Goal: Task Accomplishment & Management: Manage account settings

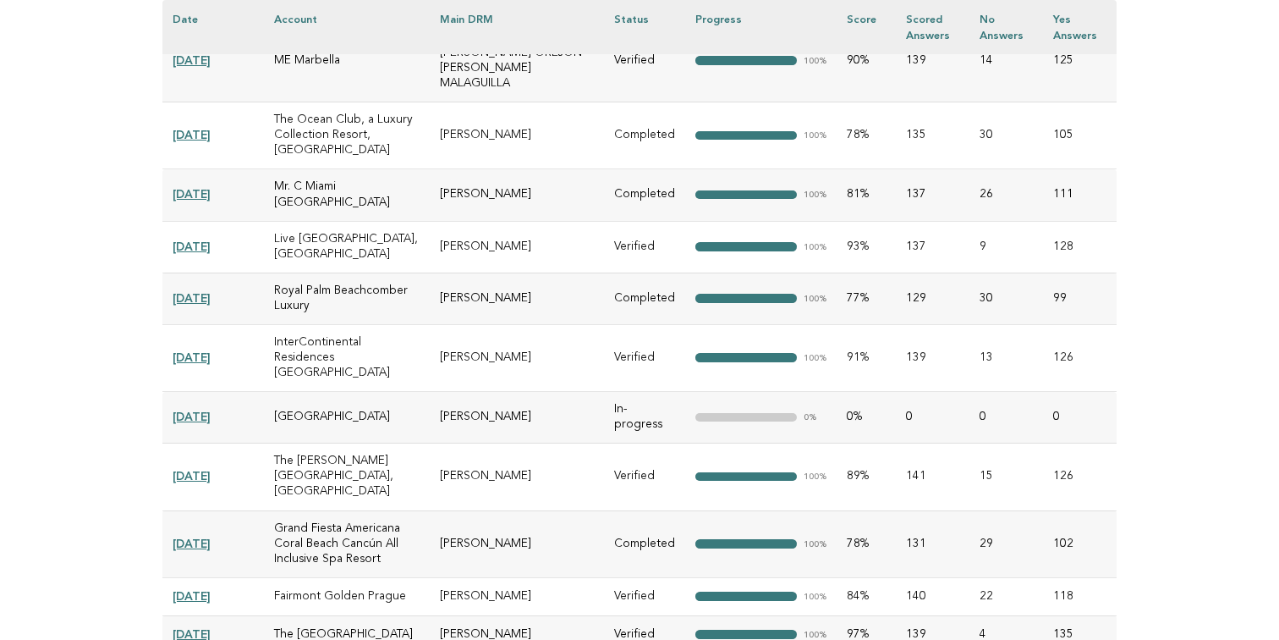
scroll to position [1896, 0]
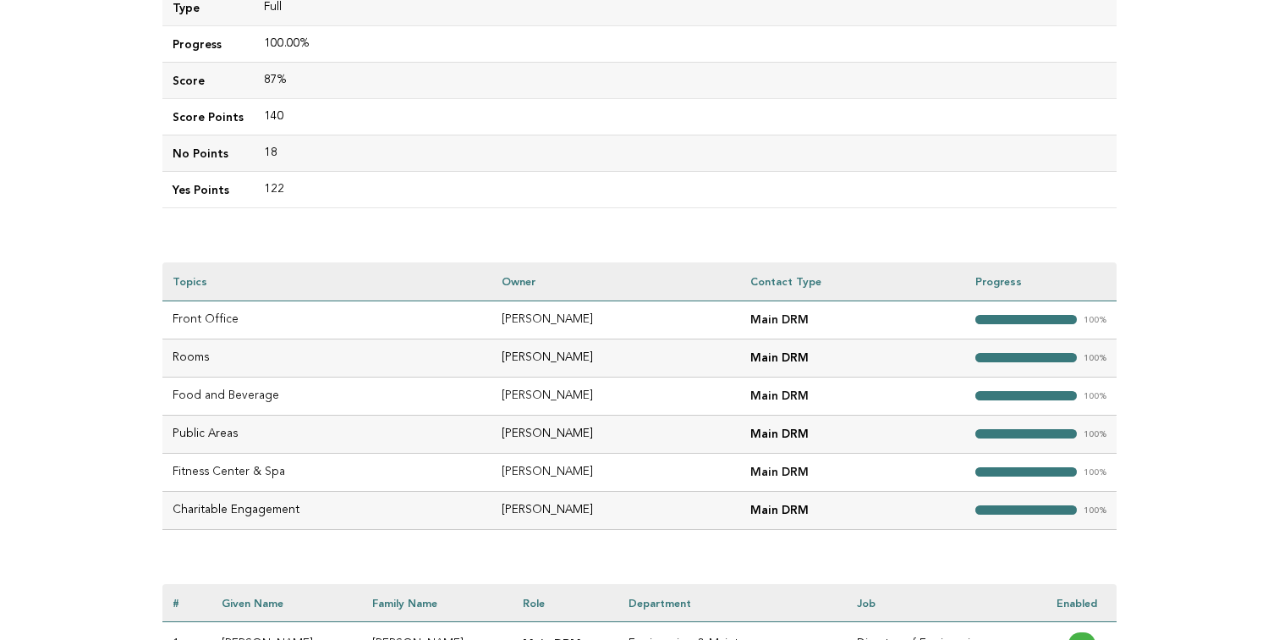
scroll to position [112, 0]
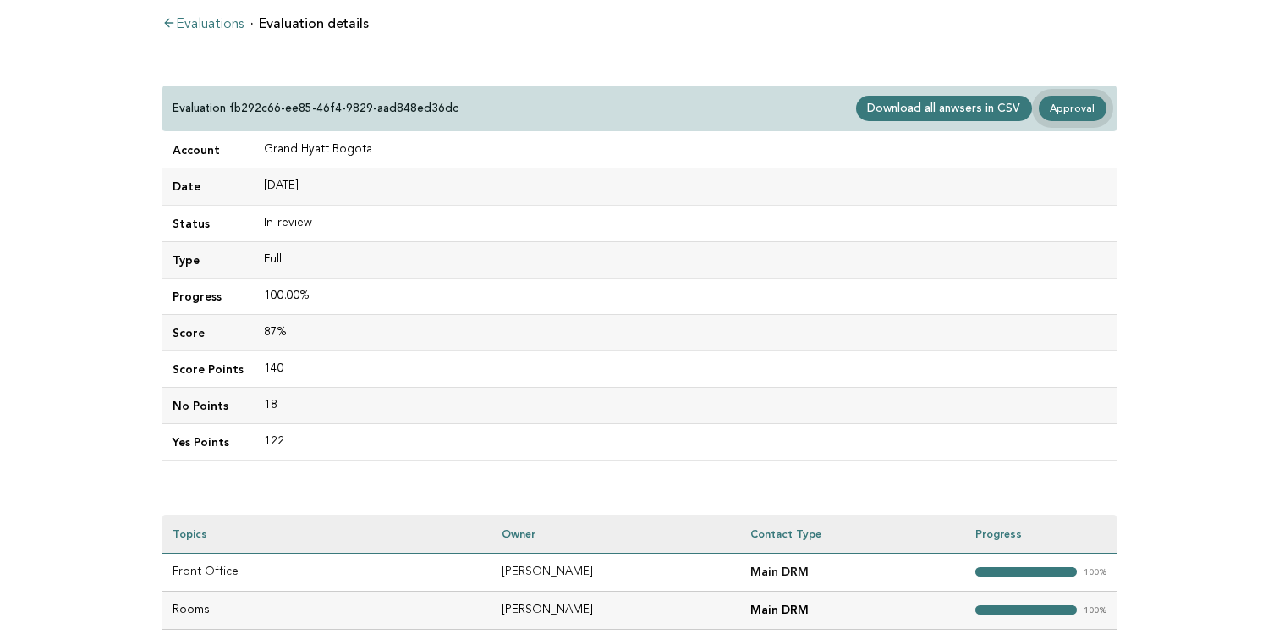
click at [1080, 106] on link "Approval" at bounding box center [1073, 108] width 68 height 25
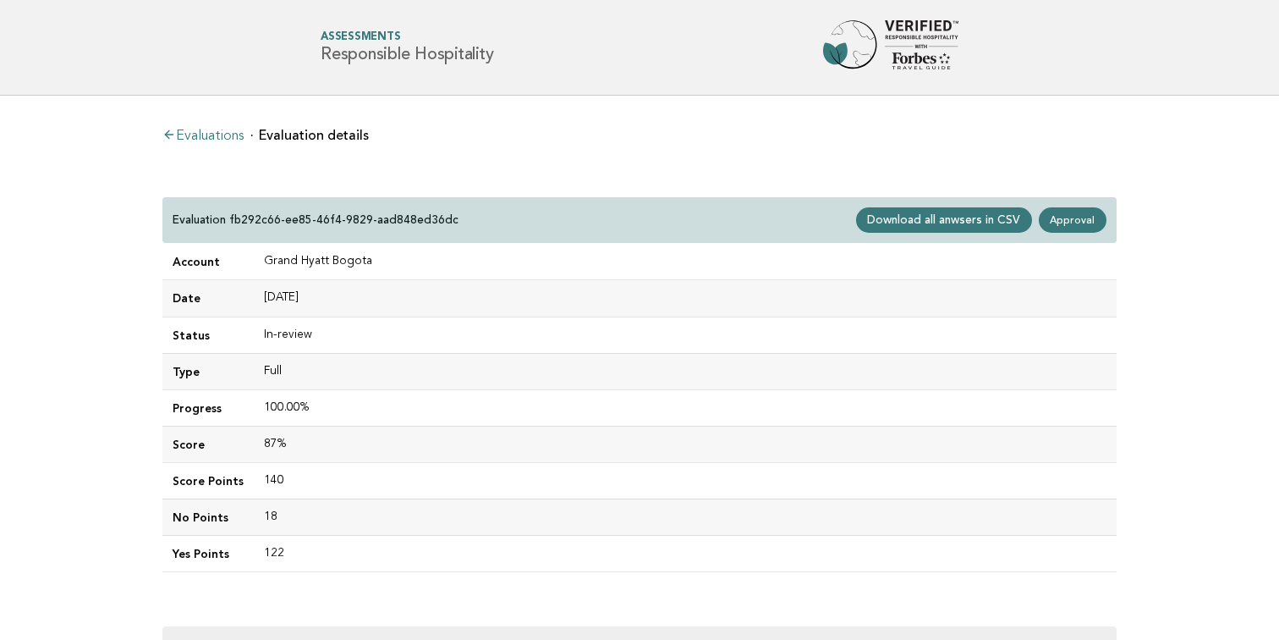
scroll to position [112, 0]
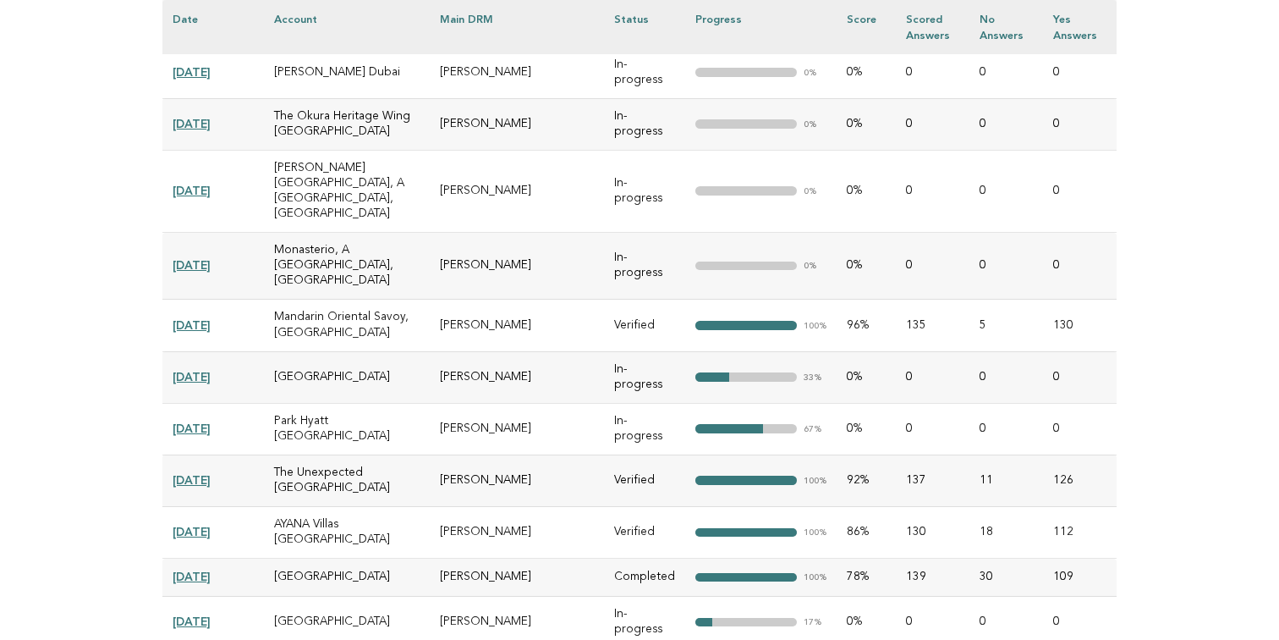
scroll to position [2809, 0]
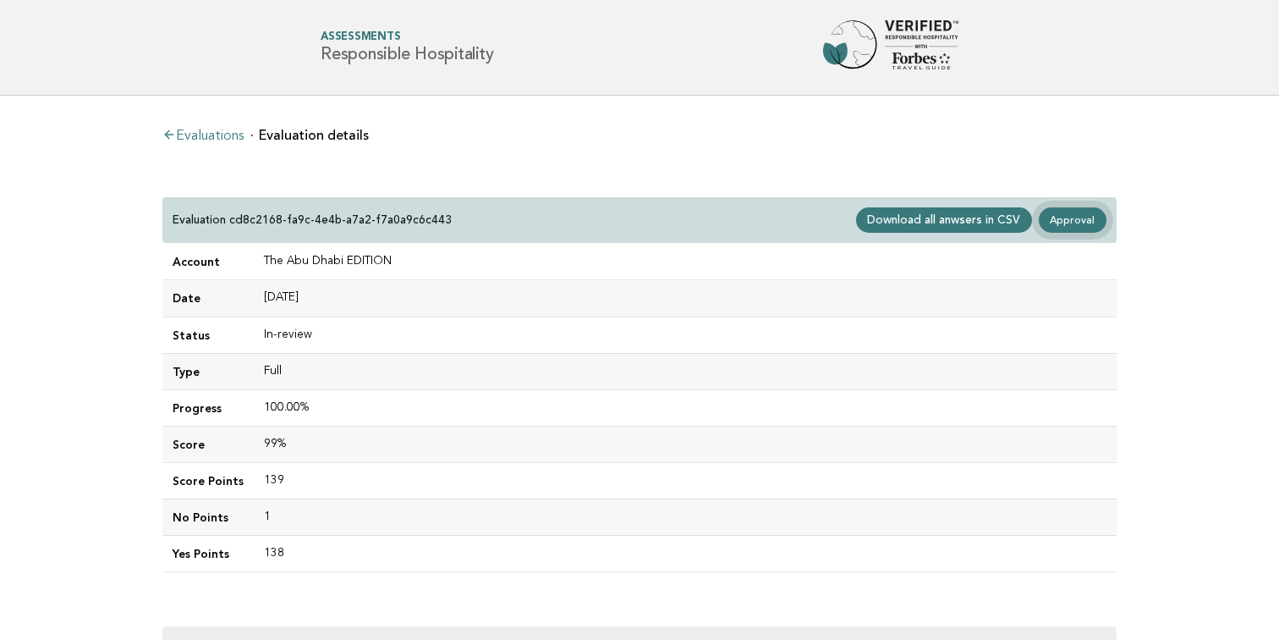
click at [1081, 217] on link "Approval" at bounding box center [1073, 219] width 68 height 25
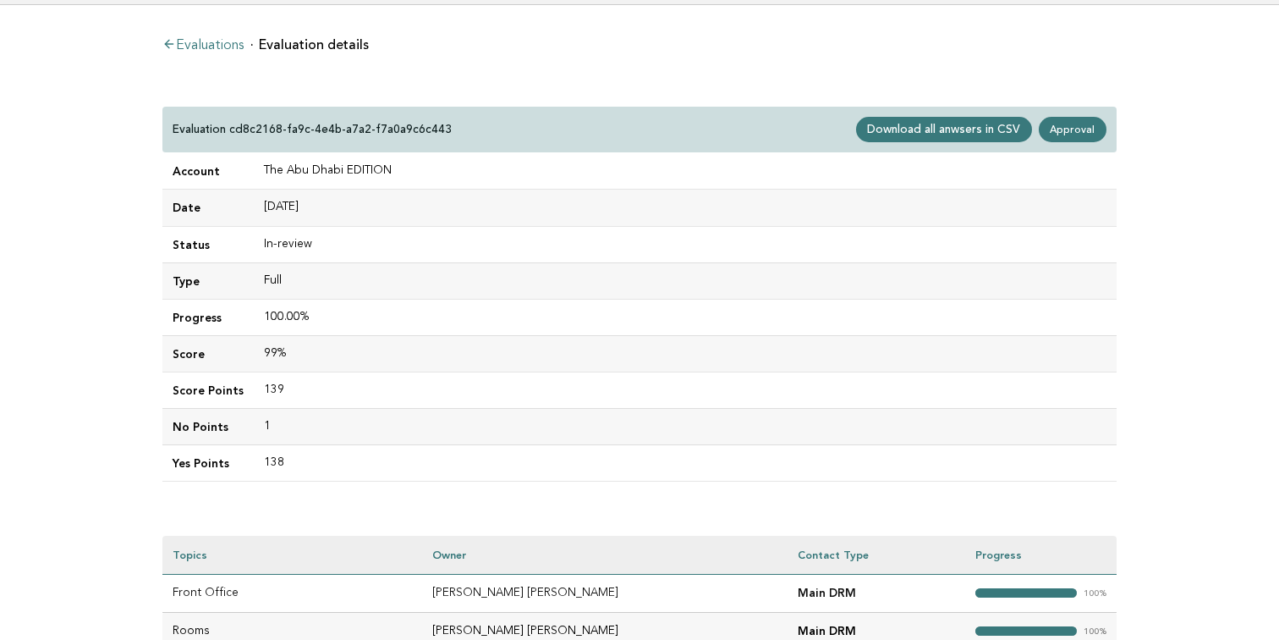
scroll to position [108, 0]
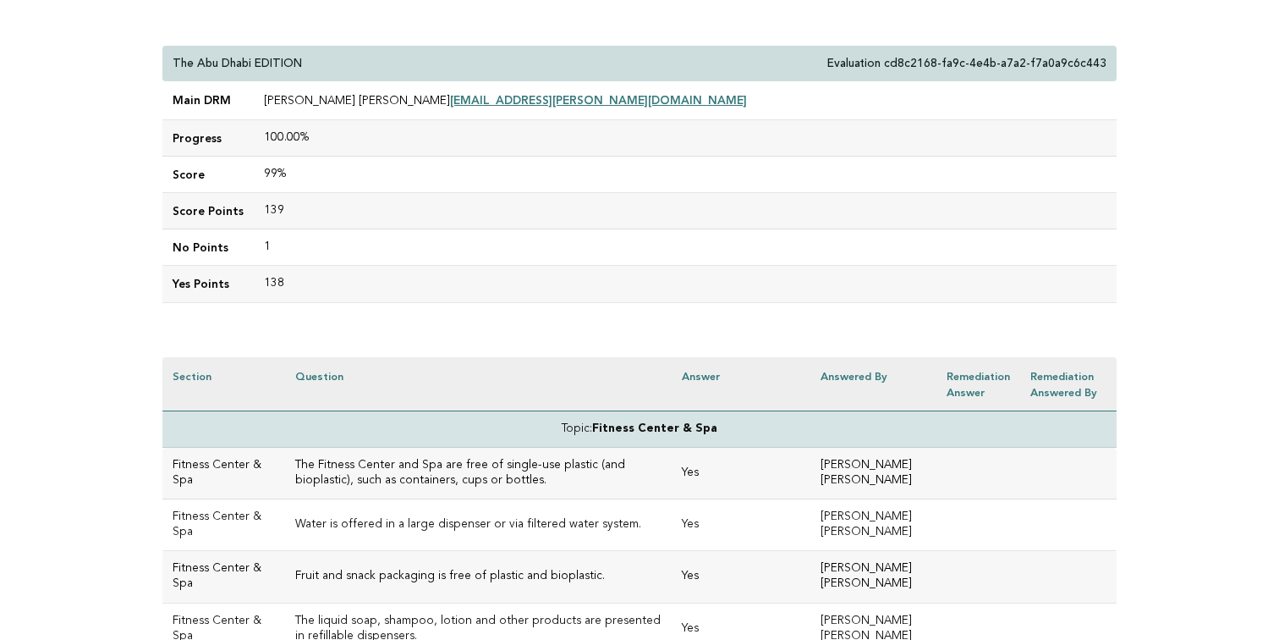
scroll to position [144, 0]
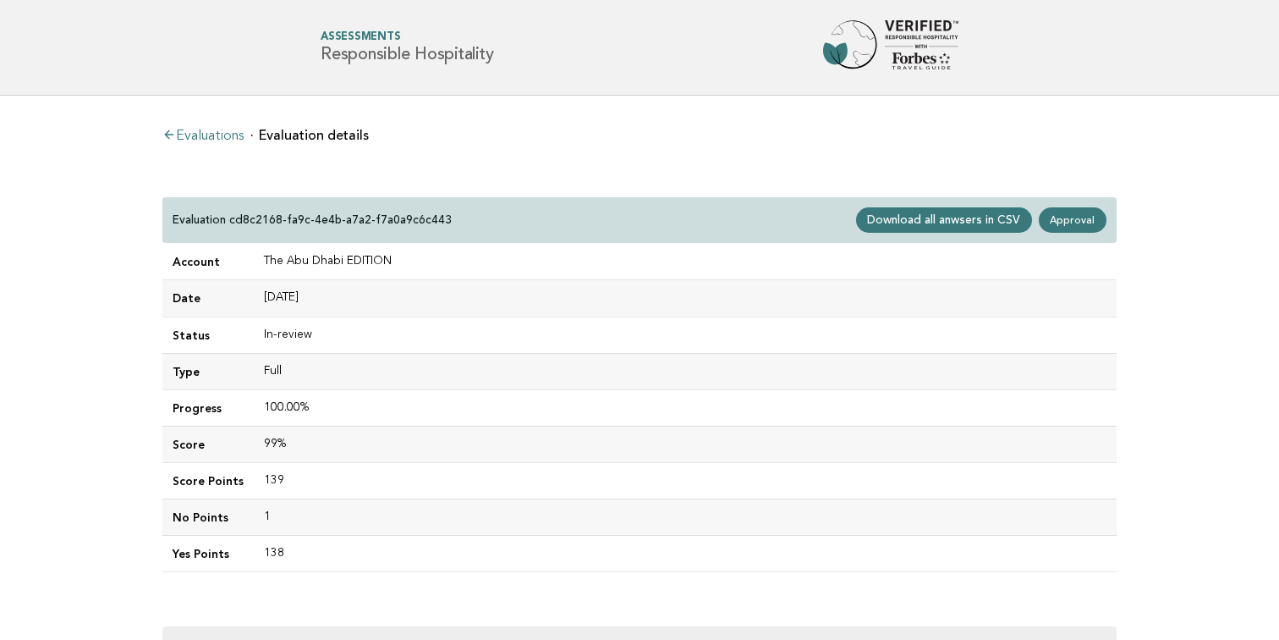
click at [231, 135] on link "Evaluations" at bounding box center [202, 136] width 81 height 14
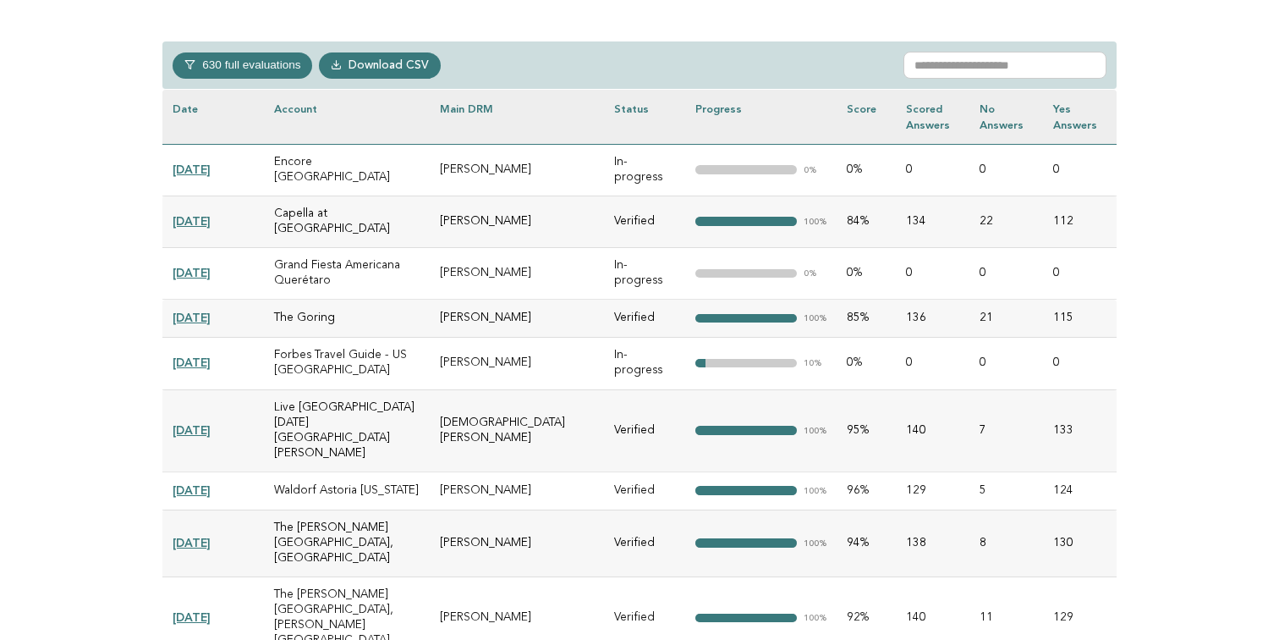
scroll to position [718, 0]
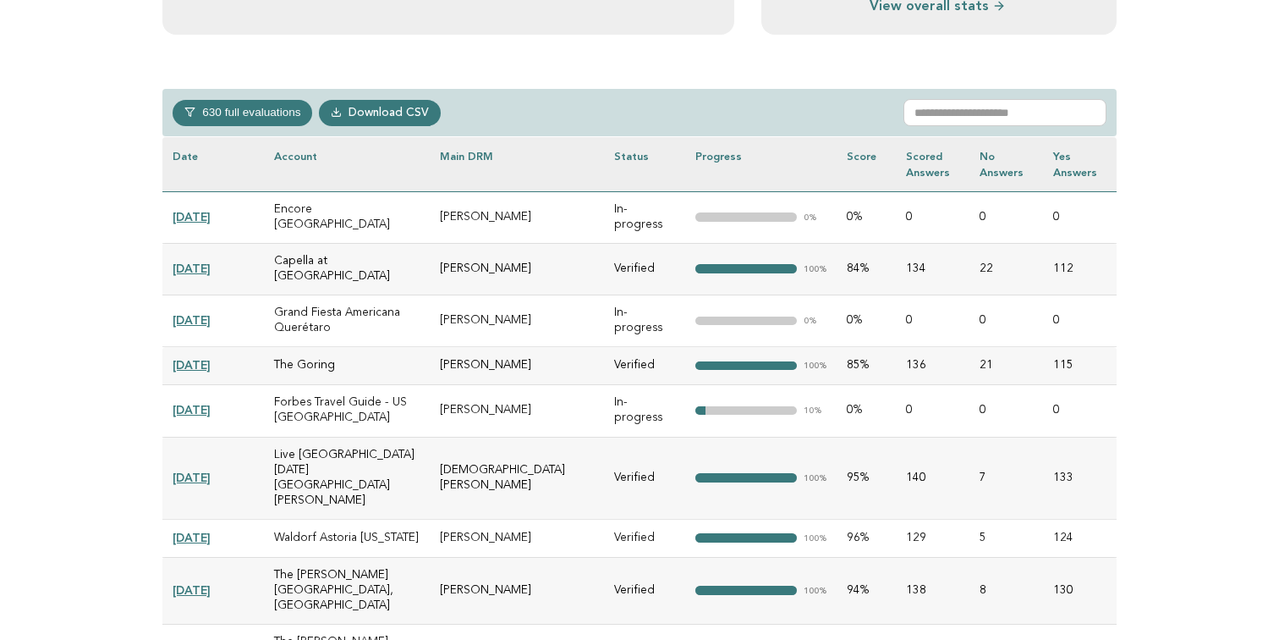
click at [211, 210] on link "[DATE]" at bounding box center [192, 217] width 38 height 14
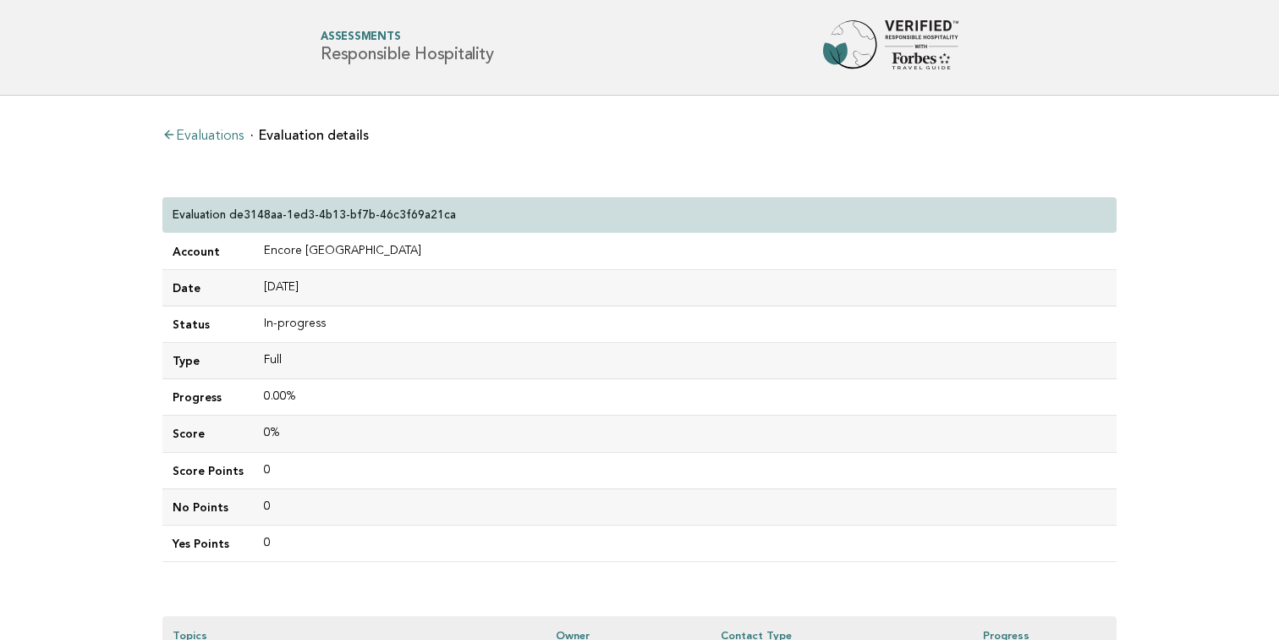
click at [234, 142] on link "Evaluations" at bounding box center [202, 136] width 81 height 14
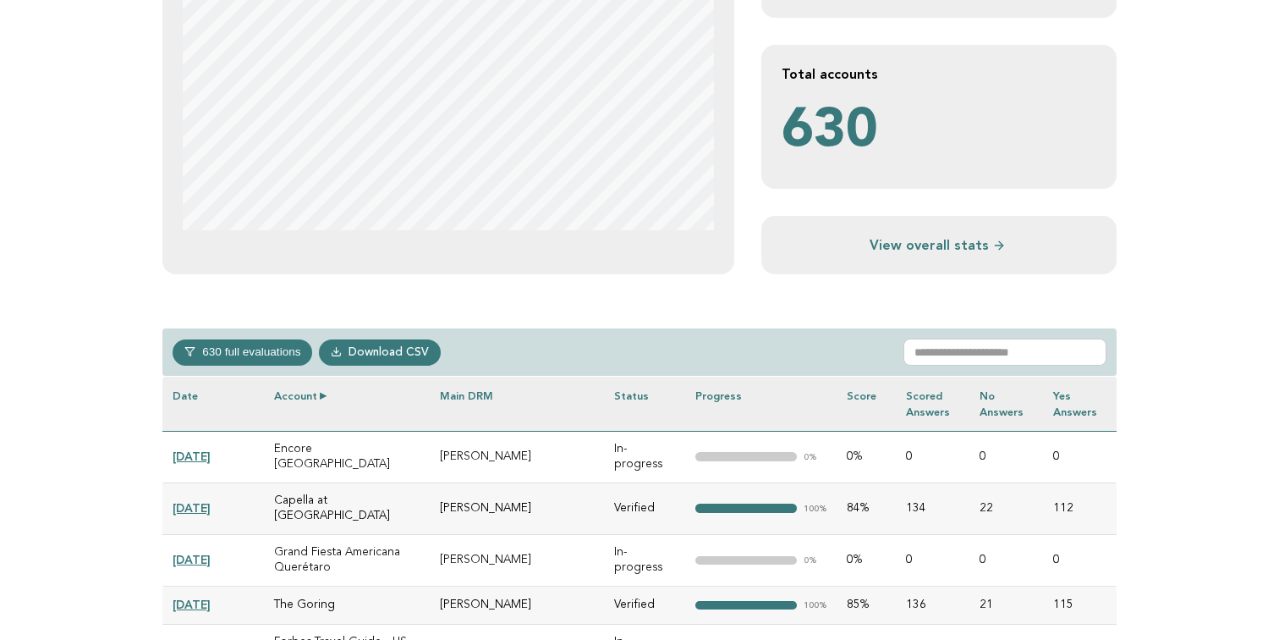
scroll to position [536, 0]
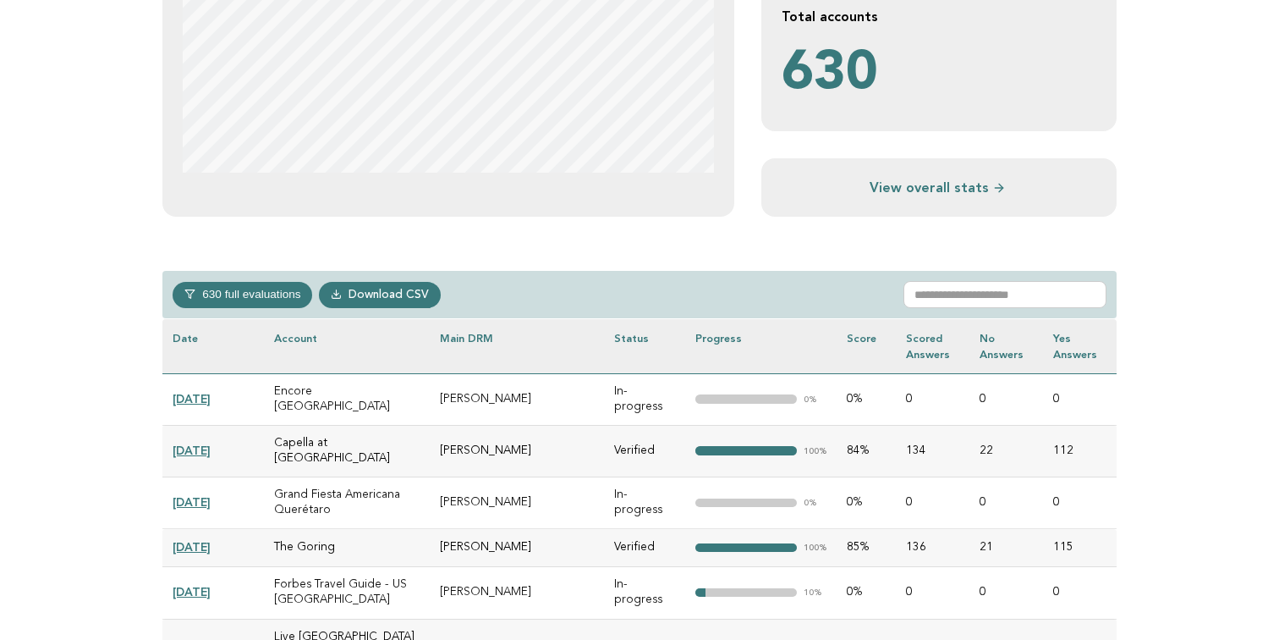
click at [211, 394] on link "2025-09-23" at bounding box center [192, 399] width 38 height 14
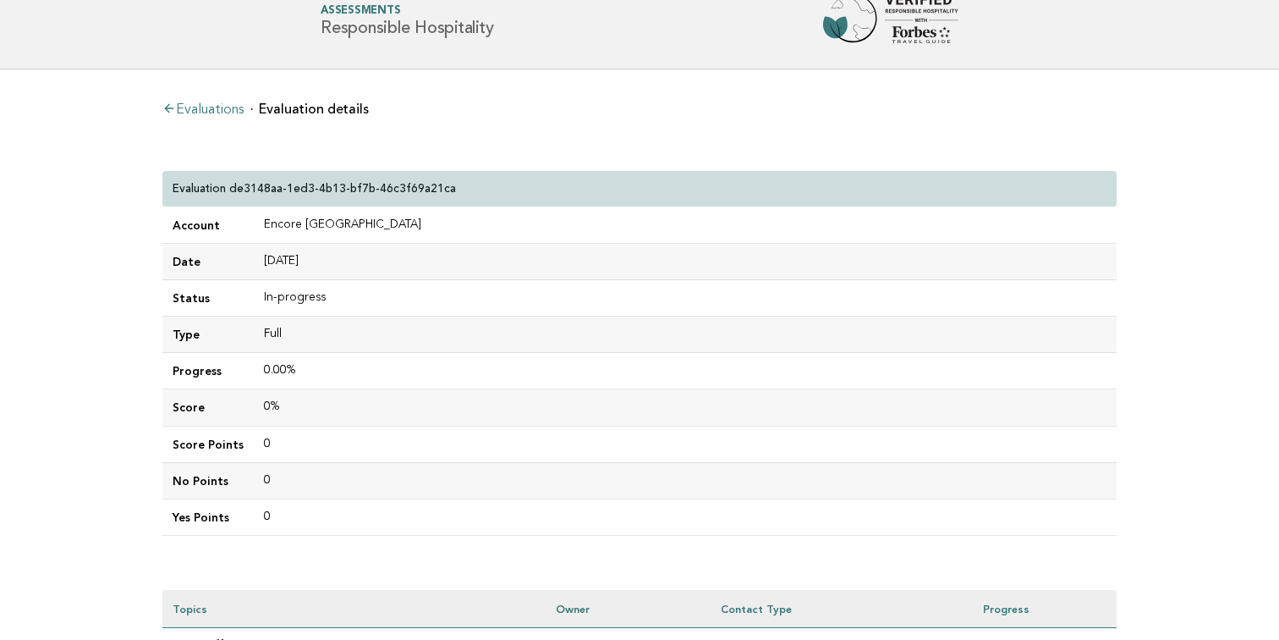
scroll to position [2, 0]
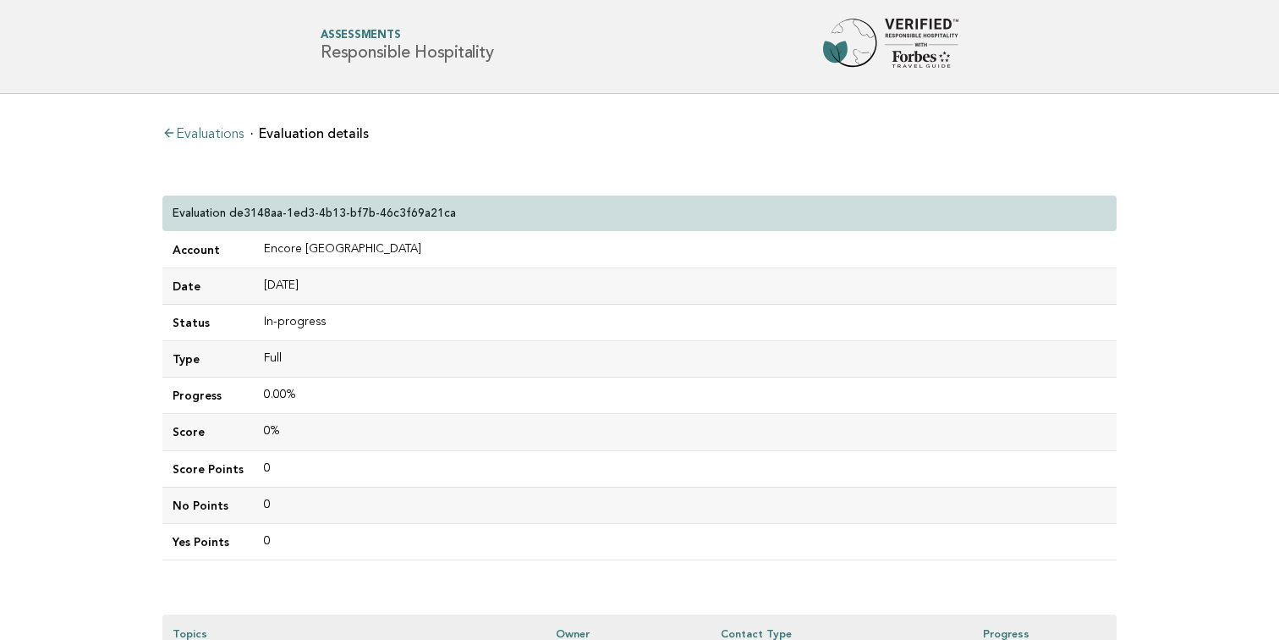
click at [511, 183] on div "Evaluations Evaluation details Evaluation de3148aa-1ed3-4b13-bf7b-46c3f69a21ca …" at bounding box center [640, 566] width 982 height 945
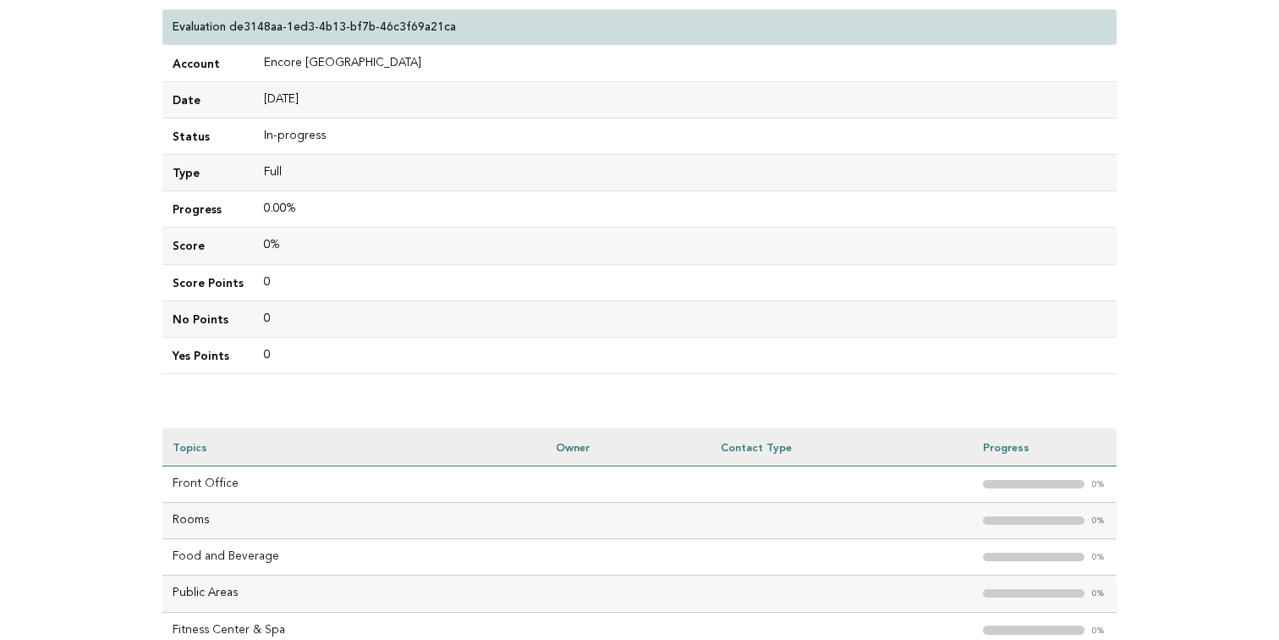
scroll to position [223, 0]
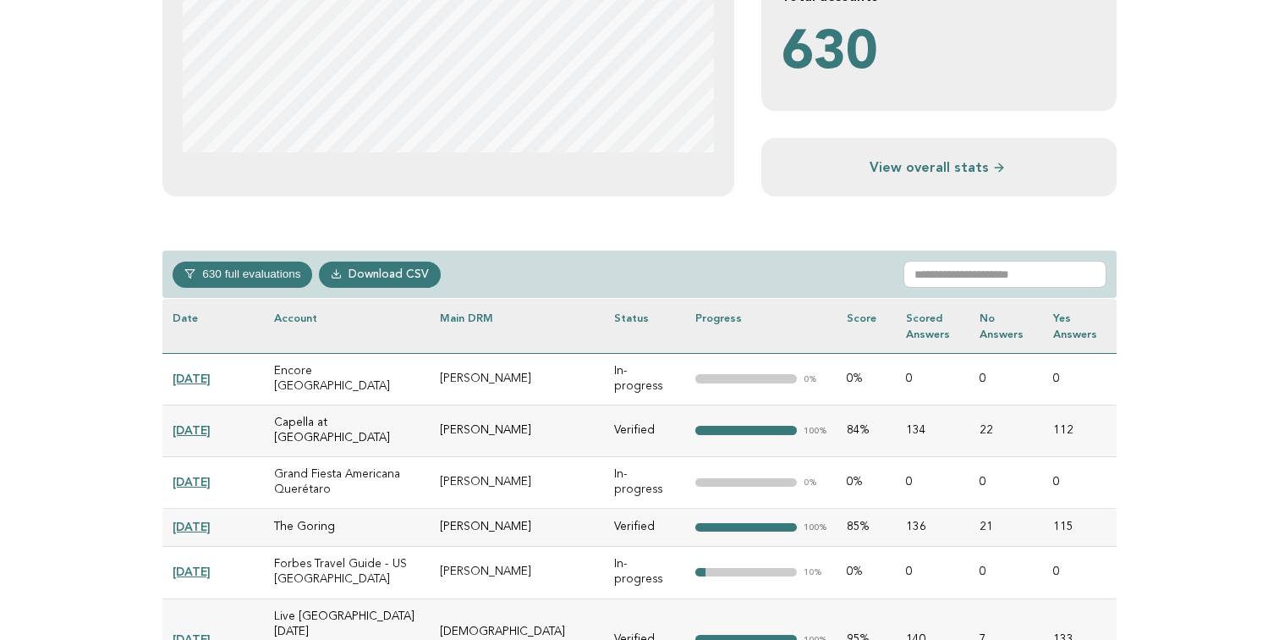
scroll to position [563, 0]
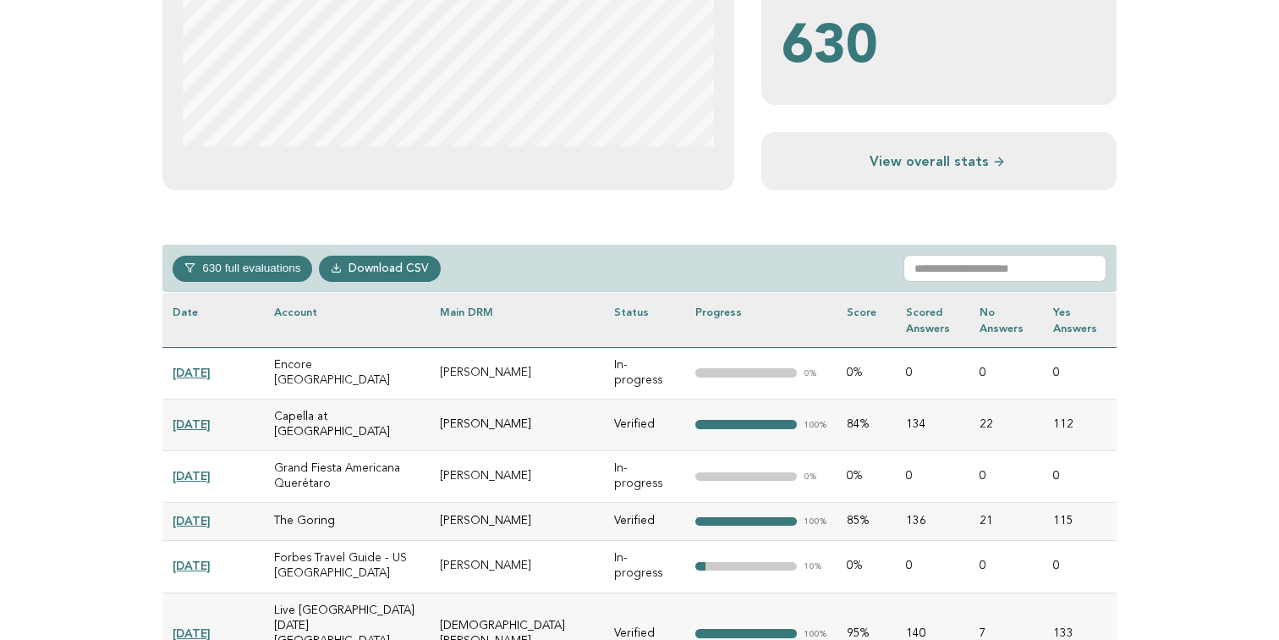
click at [287, 272] on button "630 full evaluations" at bounding box center [243, 268] width 140 height 25
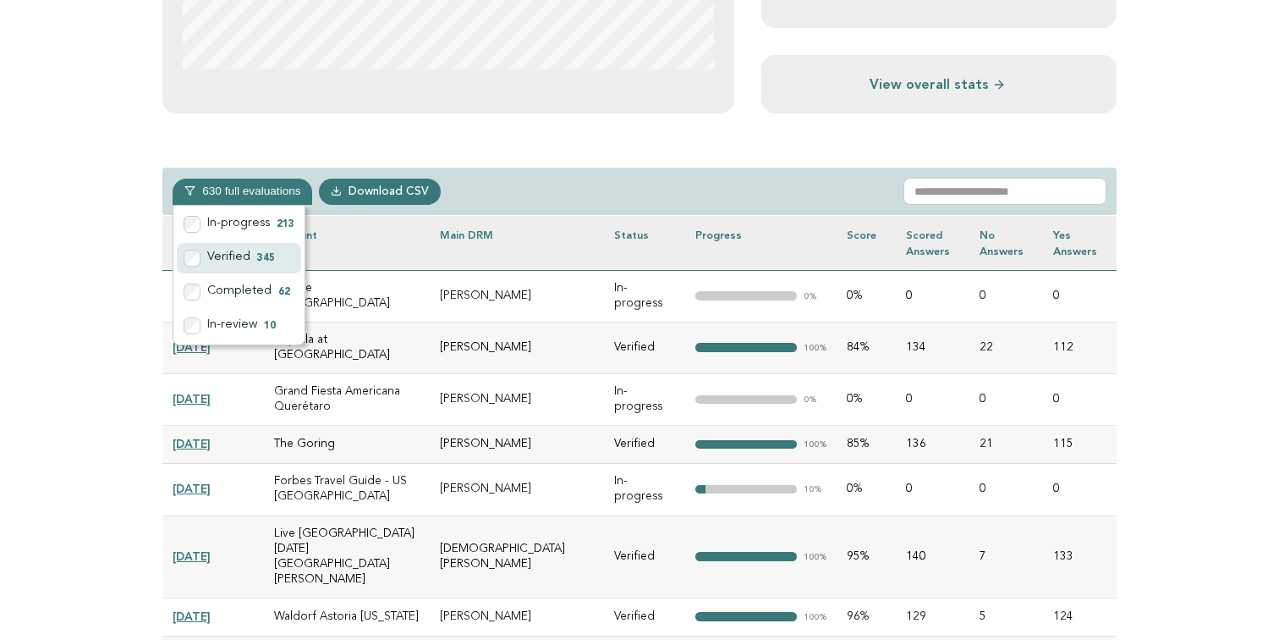
scroll to position [632, 0]
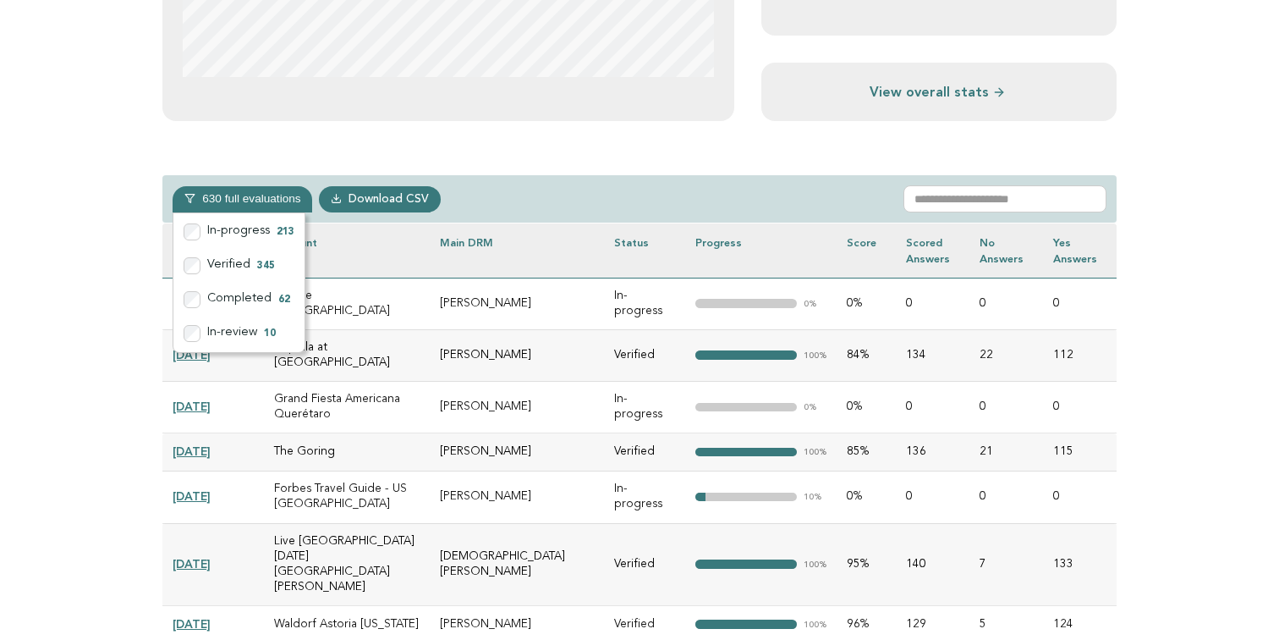
click at [542, 217] on div "630 full evaluations In-progress 213 Verified 345 Completed 62 In-review 10 Dow…" at bounding box center [639, 199] width 955 height 48
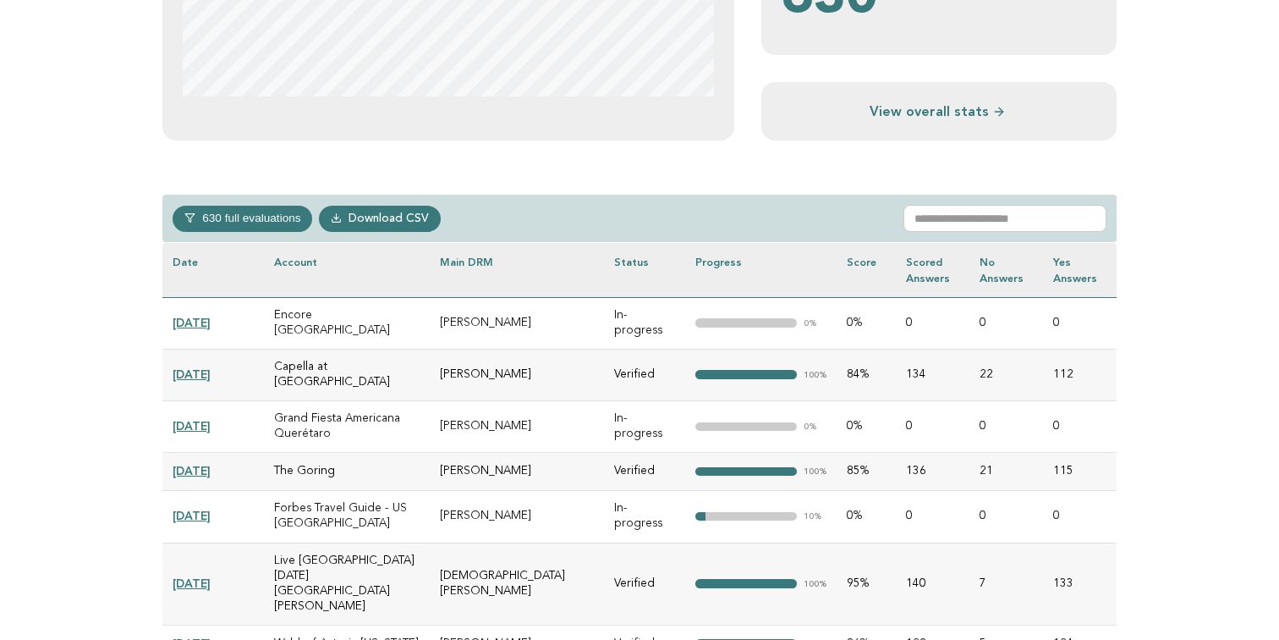
scroll to position [612, 0]
click at [282, 227] on button "630 full evaluations" at bounding box center [243, 218] width 140 height 25
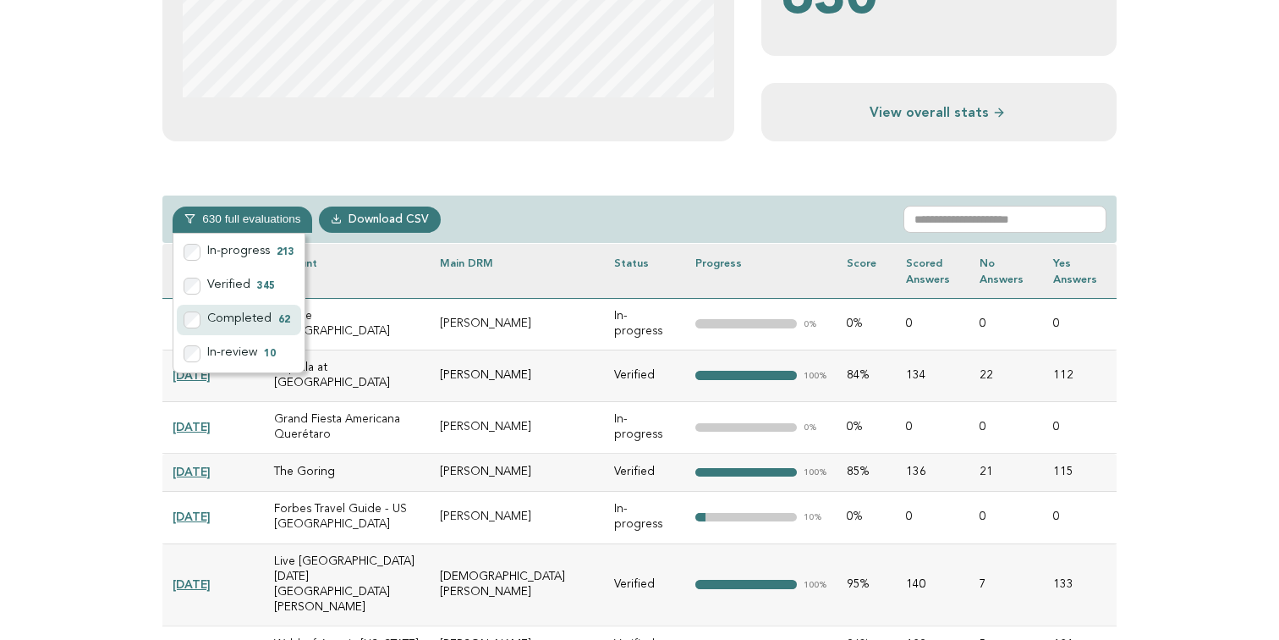
scroll to position [636, 0]
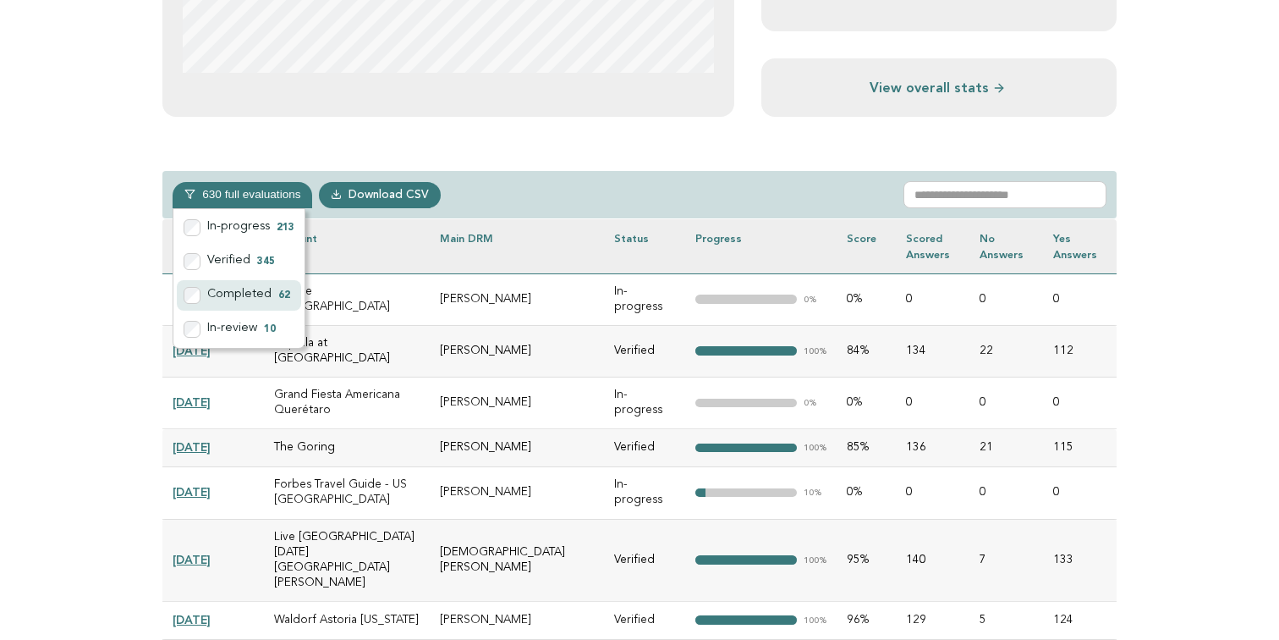
click at [245, 300] on label "Completed 62" at bounding box center [239, 295] width 124 height 30
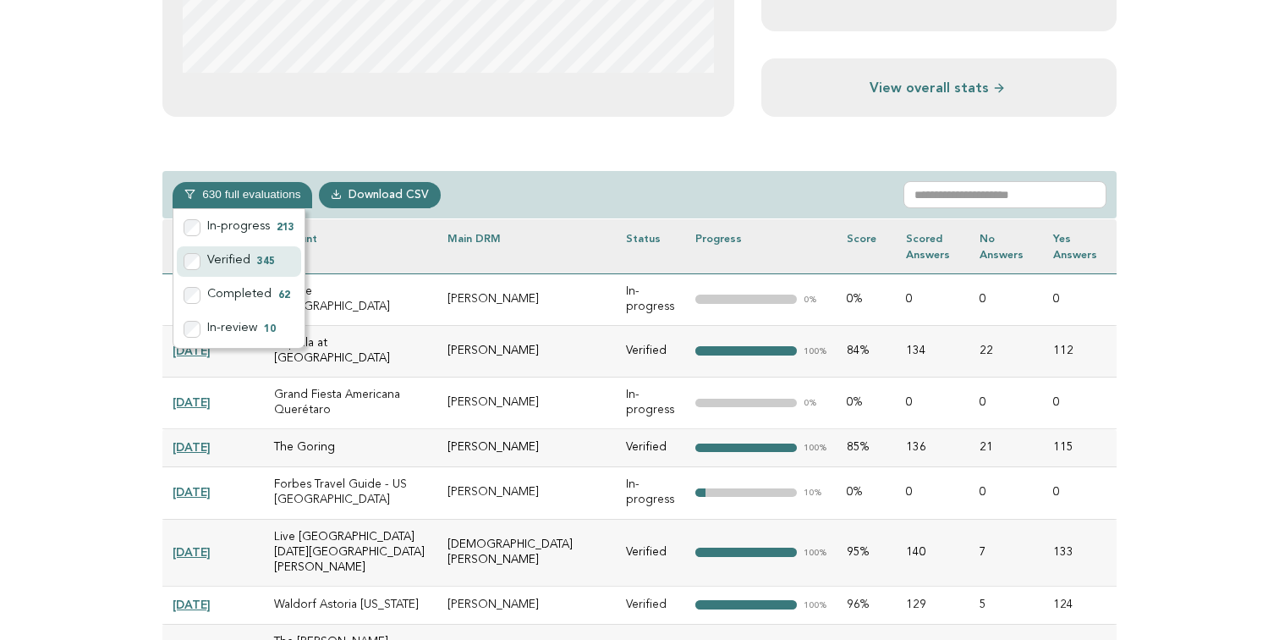
click at [245, 267] on label "Verified 345" at bounding box center [239, 261] width 124 height 30
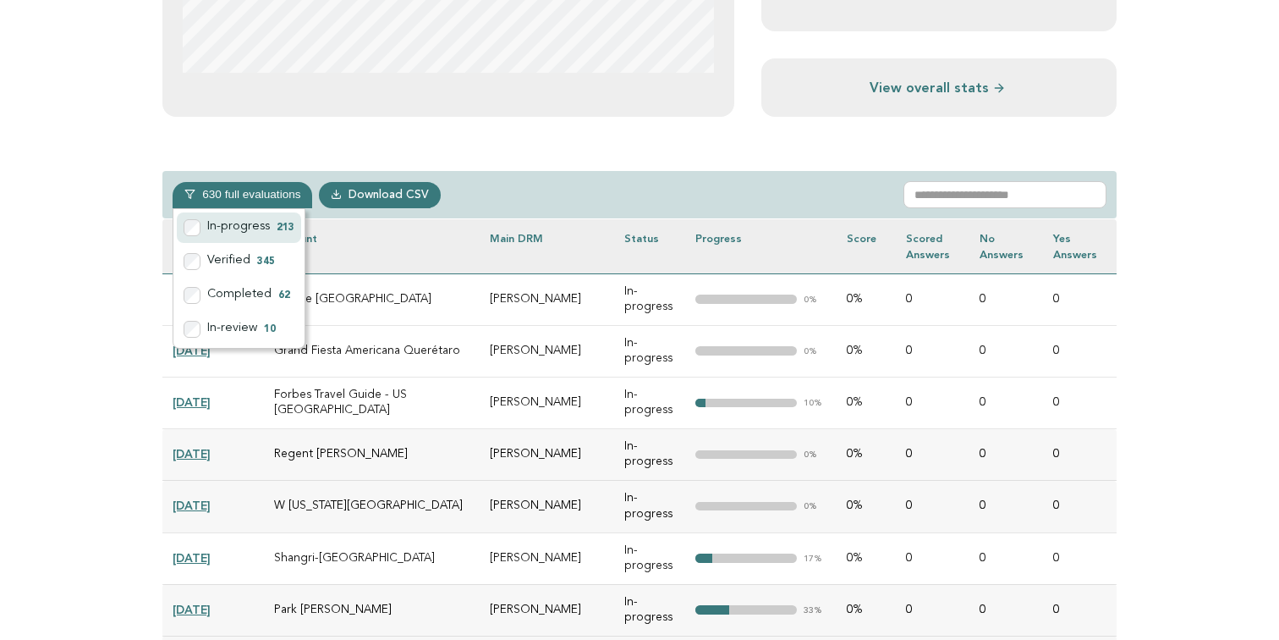
click at [251, 239] on label "In-progress 213" at bounding box center [239, 227] width 124 height 30
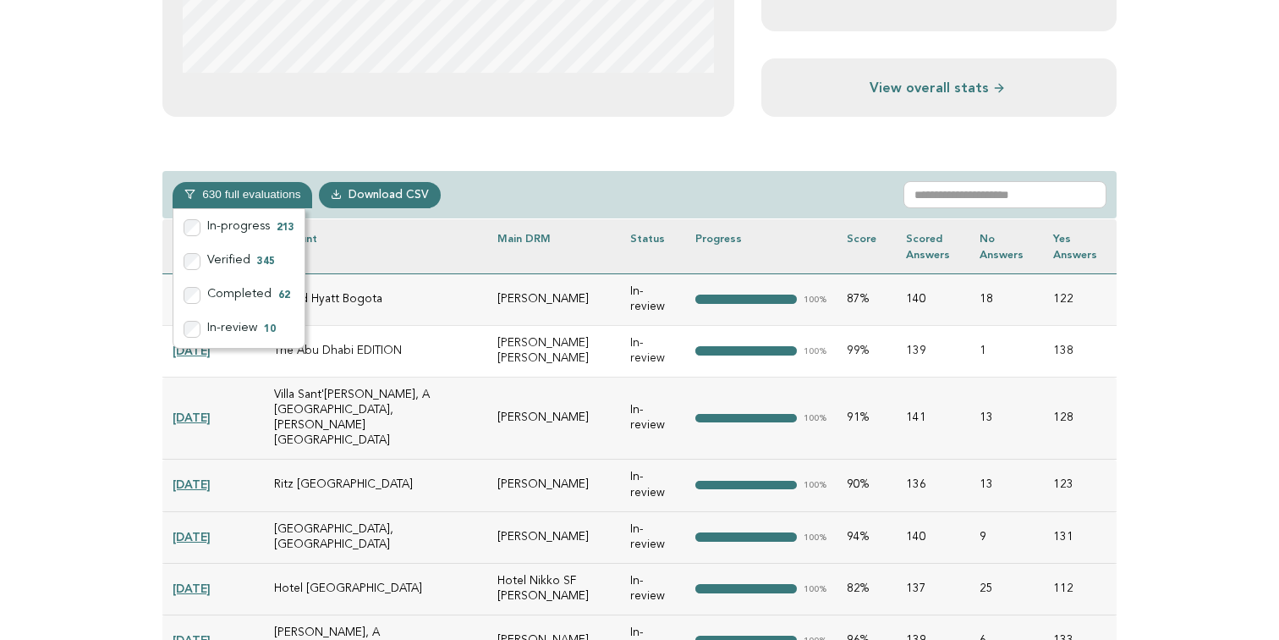
click at [576, 171] on div "630 full evaluations In-progress 213 Verified 345 Completed 62 In-review 10 Dow…" at bounding box center [639, 195] width 955 height 48
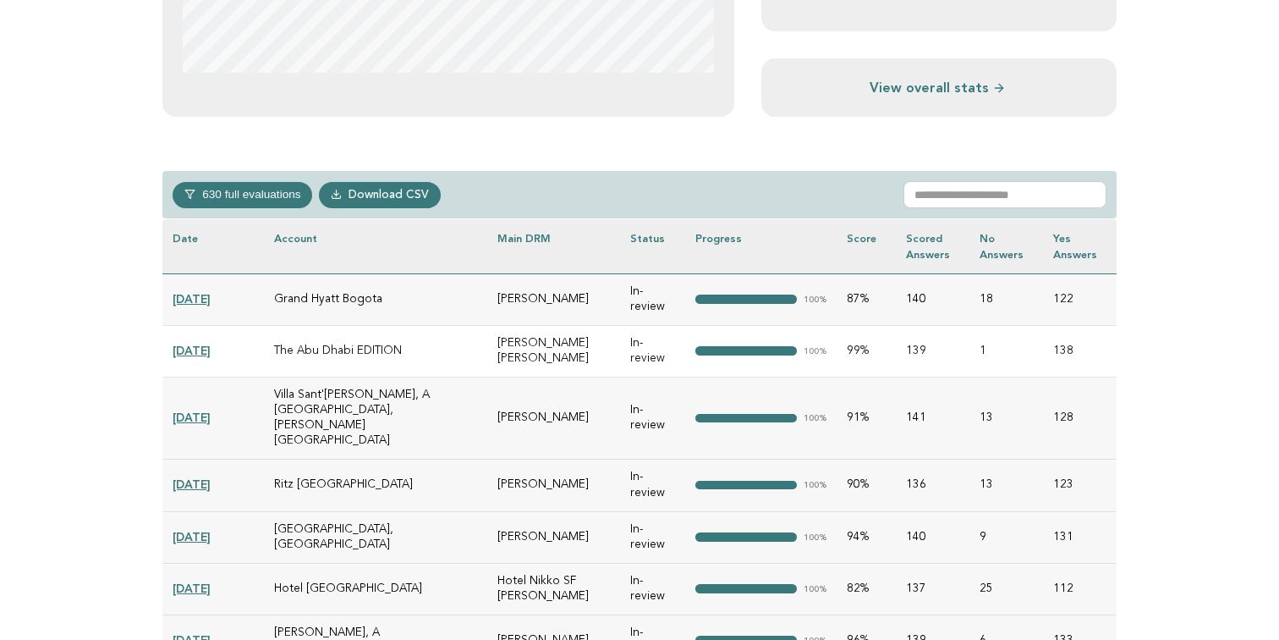
click at [211, 348] on link "2025-05-27" at bounding box center [192, 351] width 38 height 14
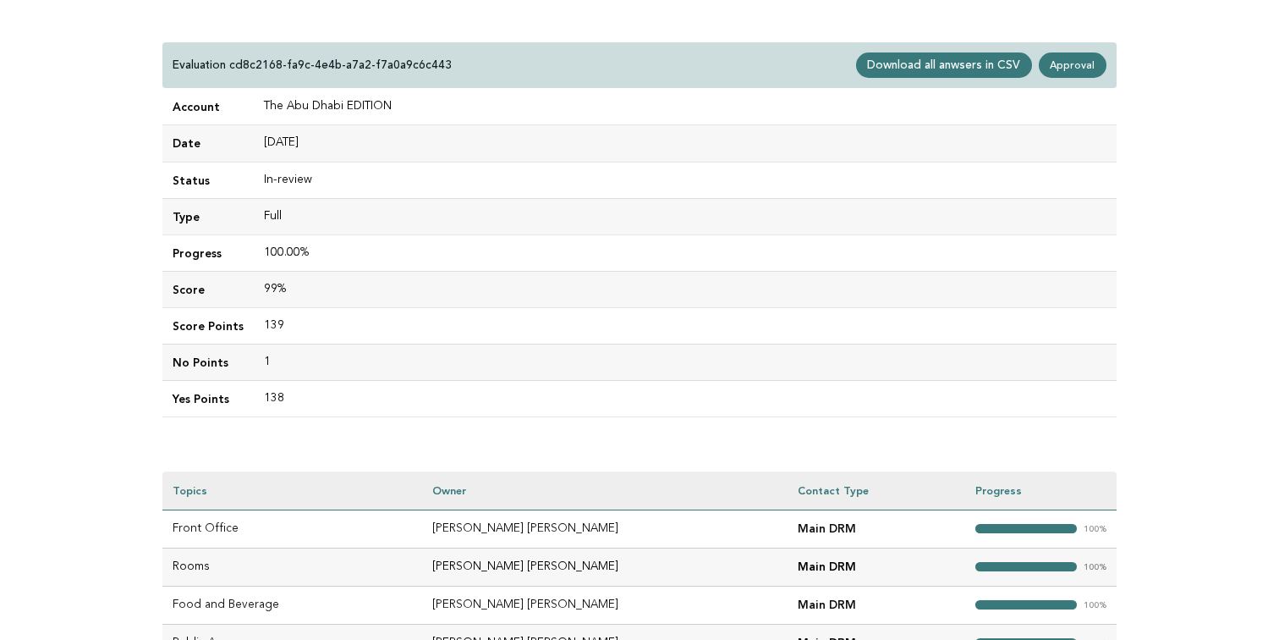
scroll to position [14, 0]
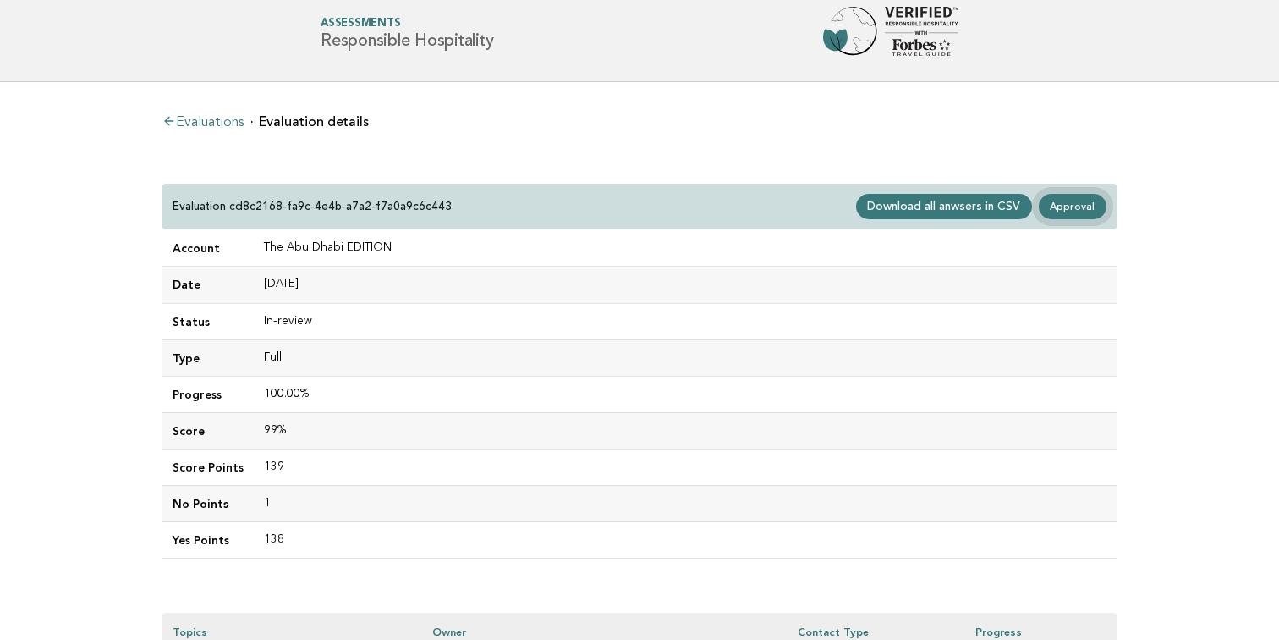
click at [1073, 212] on link "Approval" at bounding box center [1073, 206] width 68 height 25
